Goal: Task Accomplishment & Management: Manage account settings

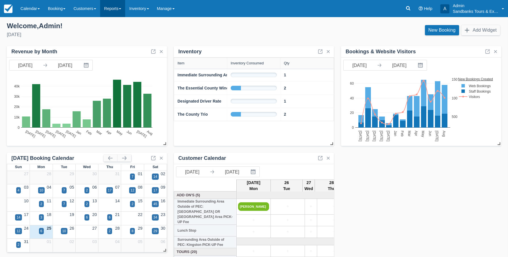
click at [120, 8] on link "Reports" at bounding box center [112, 8] width 25 height 17
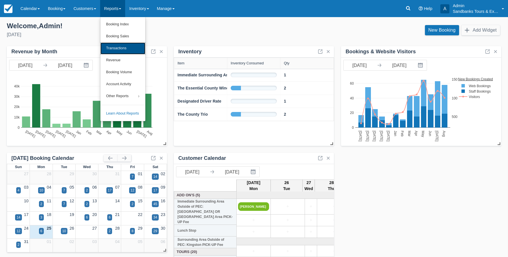
click at [124, 49] on link "Transactions" at bounding box center [122, 48] width 45 height 12
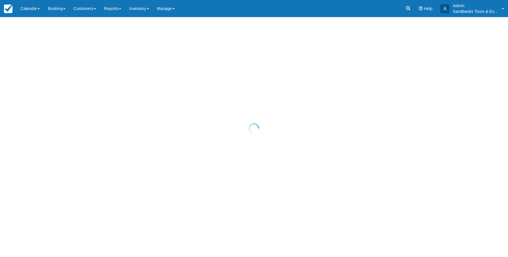
select select "10"
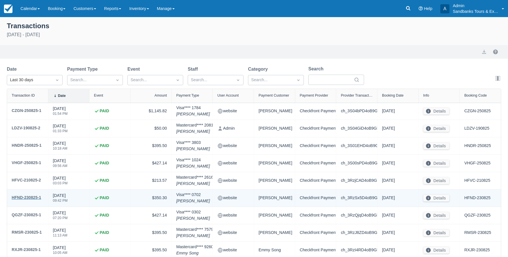
click at [32, 197] on div "HFND-230825-1" at bounding box center [27, 197] width 30 height 7
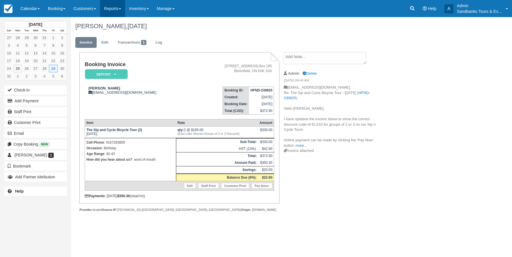
click at [118, 11] on link "Reports" at bounding box center [112, 8] width 25 height 17
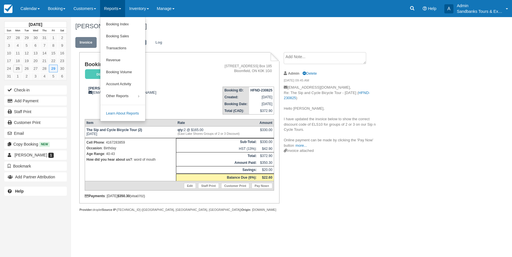
click at [220, 27] on h1 "Swati Mohanty, August 29 2025" at bounding box center [263, 26] width 376 height 7
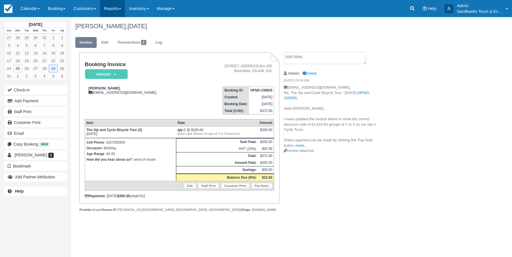
click at [124, 8] on link "Reports" at bounding box center [112, 8] width 25 height 17
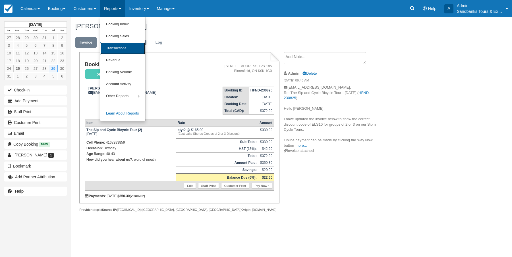
click at [127, 46] on link "Transactions" at bounding box center [122, 48] width 45 height 12
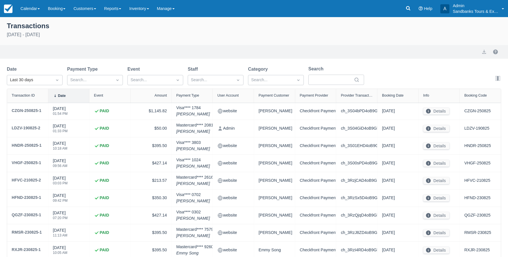
select select "10"
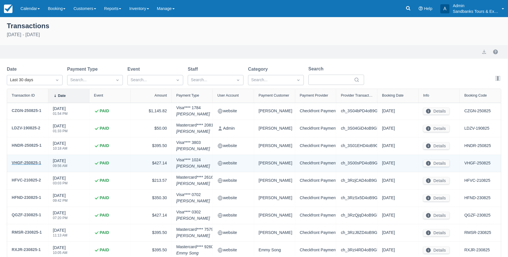
click at [36, 163] on div "VHGF-250825-1" at bounding box center [27, 162] width 30 height 7
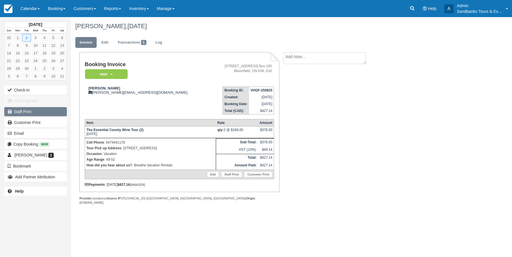
click at [20, 111] on link "Staff Print" at bounding box center [35, 111] width 63 height 9
click at [124, 8] on link "Reports" at bounding box center [112, 8] width 25 height 17
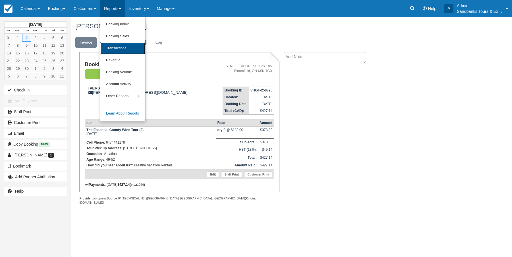
click at [120, 47] on link "Transactions" at bounding box center [122, 48] width 45 height 12
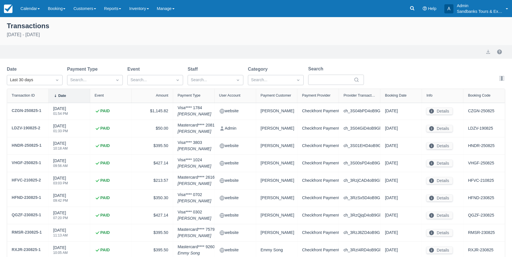
select select "10"
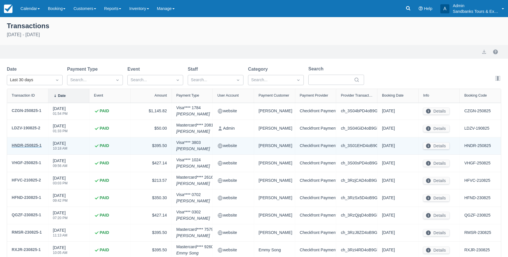
click at [30, 144] on div "HNDR-250825-1" at bounding box center [27, 145] width 30 height 7
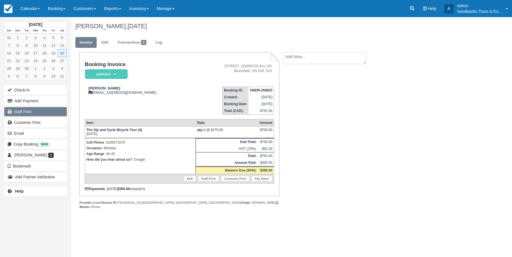
click at [15, 112] on link "Staff Print" at bounding box center [35, 111] width 63 height 9
click at [121, 8] on span at bounding box center [120, 8] width 2 height 1
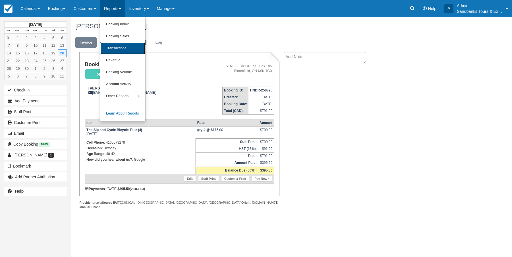
click at [127, 49] on link "Transactions" at bounding box center [122, 48] width 45 height 12
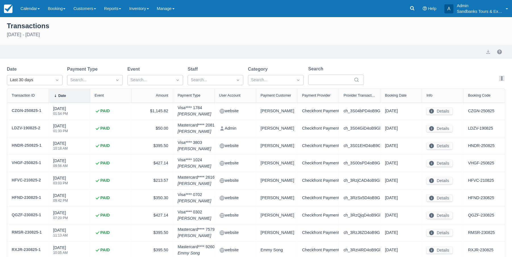
select select "10"
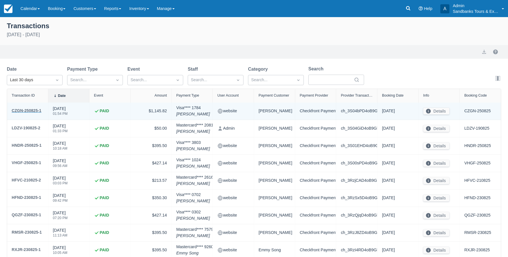
click at [29, 110] on div "CZGN-250825-1" at bounding box center [27, 110] width 30 height 7
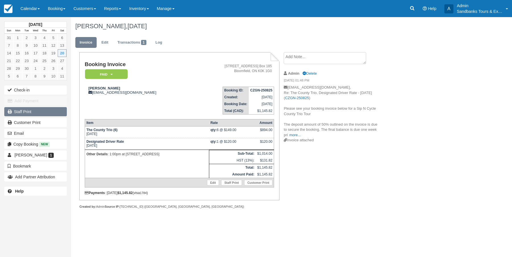
click at [27, 111] on link "Staff Print" at bounding box center [35, 111] width 63 height 9
click at [9, 10] on img at bounding box center [8, 9] width 9 height 9
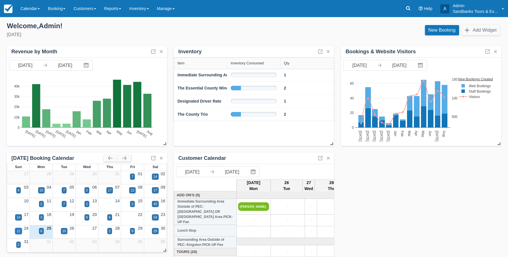
click at [20, 230] on div "12" at bounding box center [19, 230] width 4 height 5
